Goal: Navigation & Orientation: Find specific page/section

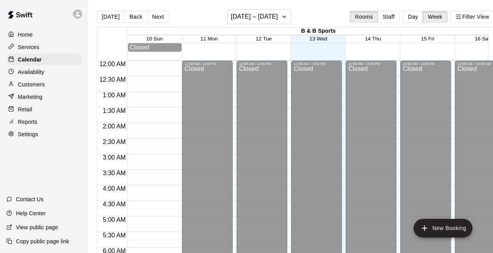
scroll to position [508, 0]
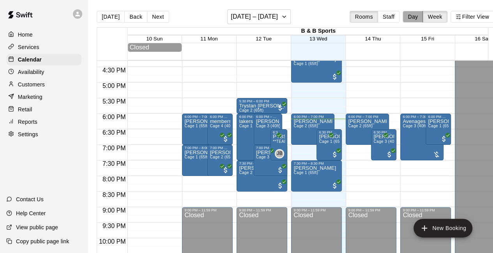
click at [417, 16] on button "Day" at bounding box center [412, 17] width 20 height 12
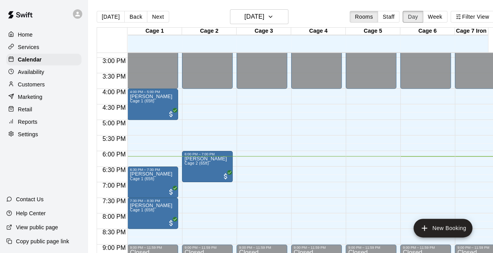
scroll to position [540, 0]
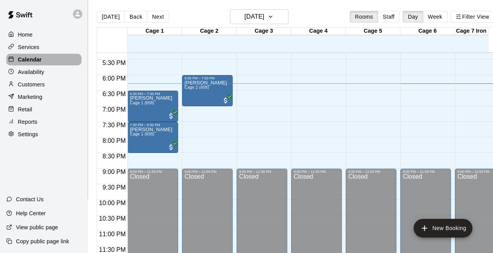
click at [24, 61] on p "Calendar" at bounding box center [30, 60] width 24 height 8
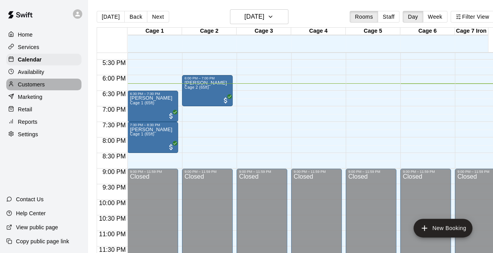
click at [33, 86] on p "Customers" at bounding box center [31, 85] width 27 height 8
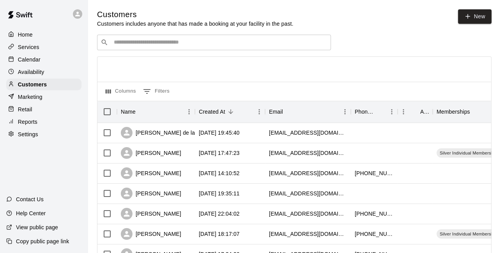
click at [37, 57] on p "Calendar" at bounding box center [29, 60] width 23 height 8
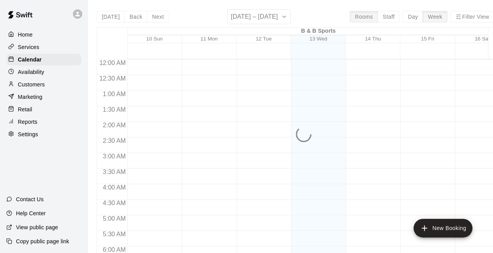
scroll to position [508, 0]
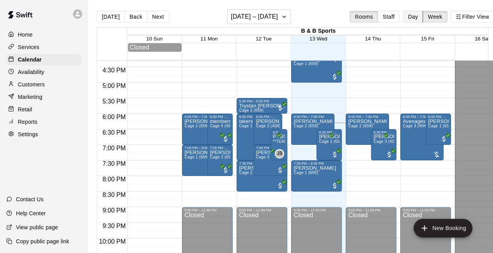
click at [417, 20] on button "Day" at bounding box center [412, 17] width 20 height 12
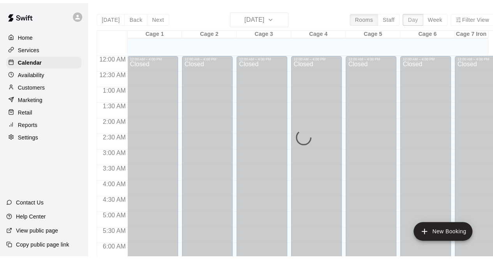
scroll to position [540, 0]
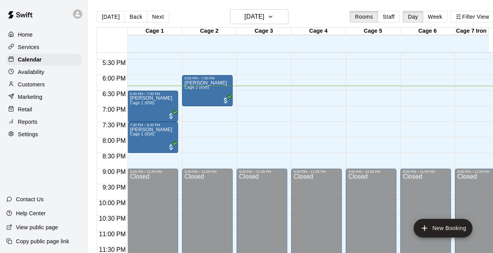
click at [35, 126] on p "Reports" at bounding box center [27, 122] width 19 height 8
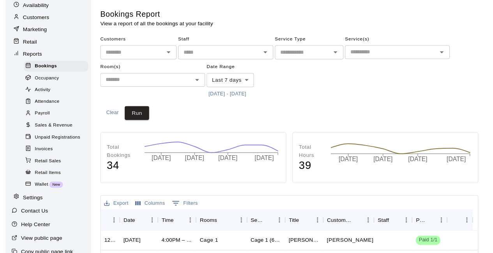
scroll to position [67, 0]
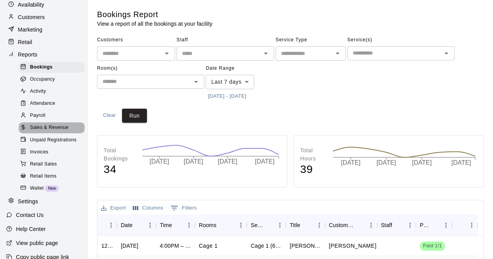
click at [53, 132] on span "Sales & Revenue" at bounding box center [49, 128] width 39 height 8
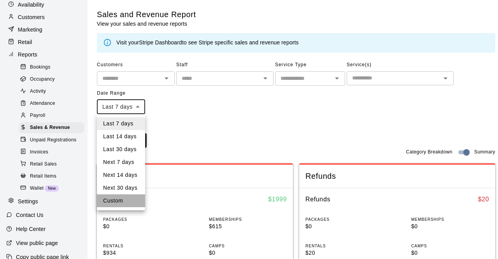
click at [127, 196] on li "Custom" at bounding box center [121, 200] width 48 height 13
type input "******"
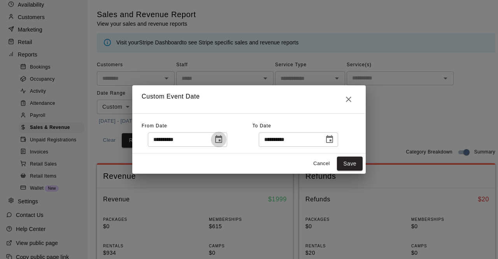
click at [222, 141] on icon "Choose date, selected date is Aug 6, 2025" at bounding box center [218, 139] width 7 height 8
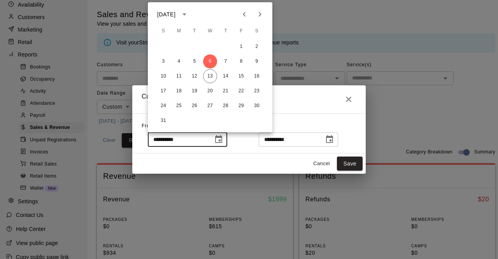
click at [191, 141] on input "**********" at bounding box center [178, 139] width 60 height 14
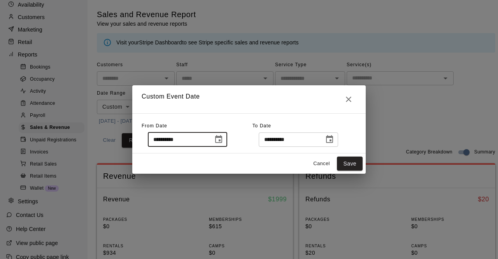
click at [191, 141] on input "**********" at bounding box center [178, 139] width 60 height 14
click at [187, 135] on input "**********" at bounding box center [178, 139] width 60 height 14
click at [184, 141] on input "**********" at bounding box center [178, 139] width 60 height 14
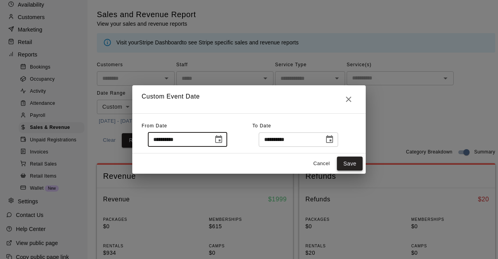
type input "**********"
click at [353, 164] on button "Save" at bounding box center [350, 164] width 26 height 14
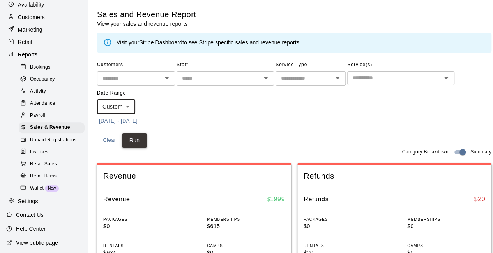
click at [134, 137] on button "Run" at bounding box center [134, 140] width 25 height 14
click at [26, 20] on p "Customers" at bounding box center [31, 17] width 27 height 8
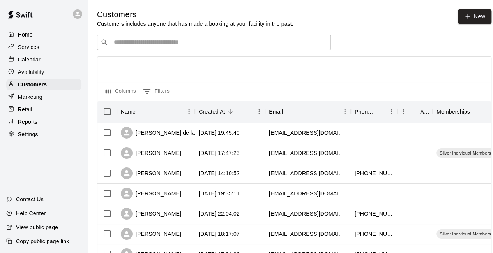
click at [28, 59] on p "Calendar" at bounding box center [29, 60] width 23 height 8
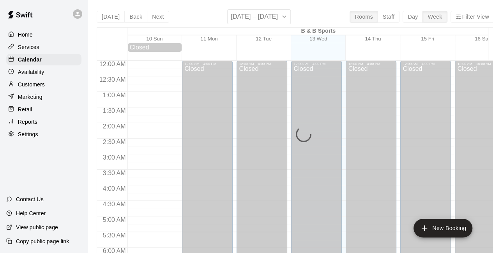
scroll to position [508, 0]
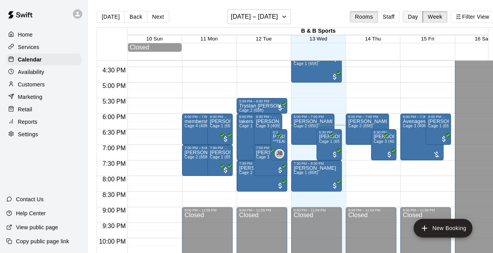
click at [411, 15] on button "Day" at bounding box center [412, 17] width 20 height 12
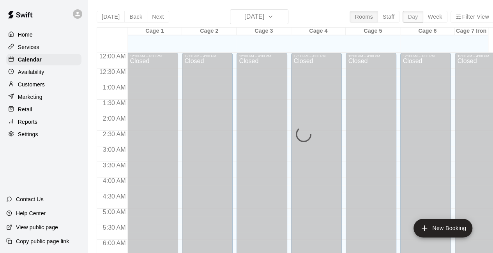
scroll to position [540, 0]
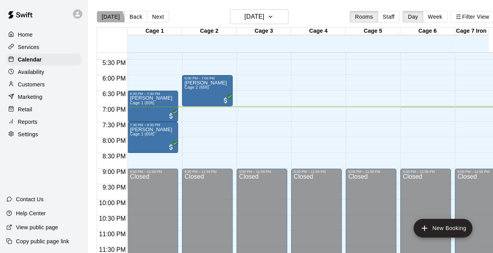
click at [106, 21] on button "[DATE]" at bounding box center [111, 17] width 28 height 12
click at [420, 14] on button "Day" at bounding box center [412, 17] width 20 height 12
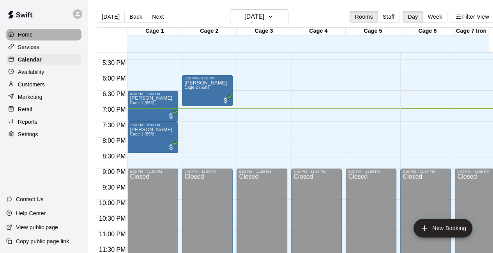
click at [24, 35] on p "Home" at bounding box center [25, 35] width 15 height 8
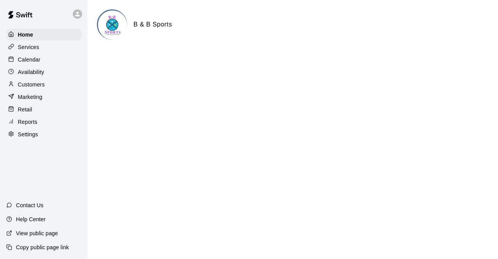
click at [31, 63] on p "Calendar" at bounding box center [29, 60] width 23 height 8
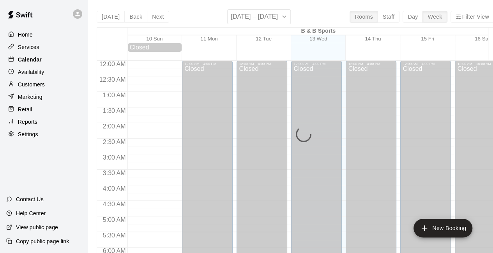
scroll to position [508, 0]
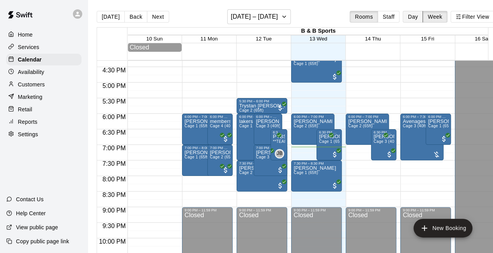
click at [416, 13] on button "Day" at bounding box center [412, 17] width 20 height 12
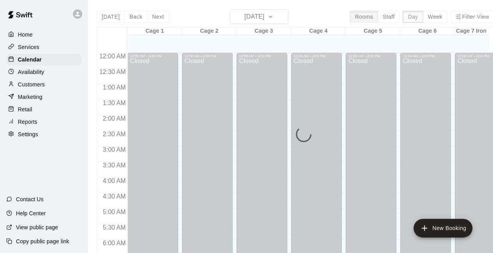
scroll to position [540, 0]
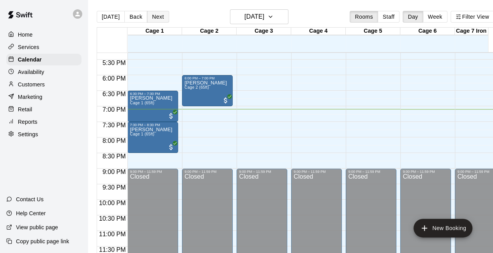
click at [157, 18] on button "Next" at bounding box center [158, 17] width 22 height 12
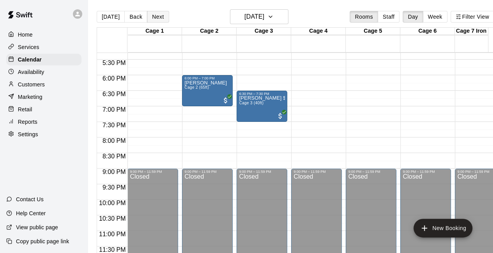
click at [157, 14] on button "Next" at bounding box center [158, 17] width 22 height 12
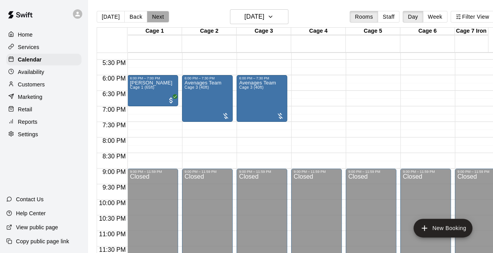
click at [158, 18] on button "Next" at bounding box center [158, 17] width 22 height 12
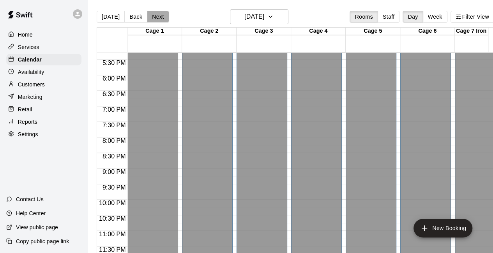
click at [158, 18] on button "Next" at bounding box center [158, 17] width 22 height 12
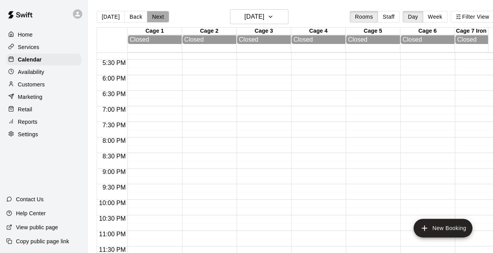
click at [158, 18] on button "Next" at bounding box center [158, 17] width 22 height 12
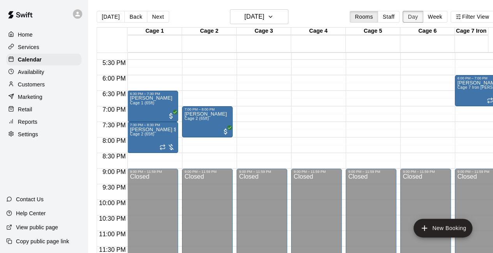
click at [417, 19] on button "Day" at bounding box center [412, 17] width 20 height 12
